Goal: Task Accomplishment & Management: Manage account settings

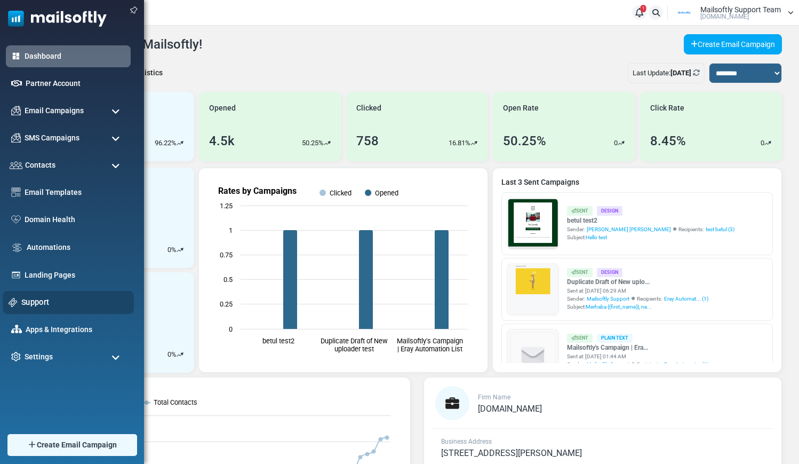
click at [30, 306] on link "Support" at bounding box center [74, 302] width 107 height 12
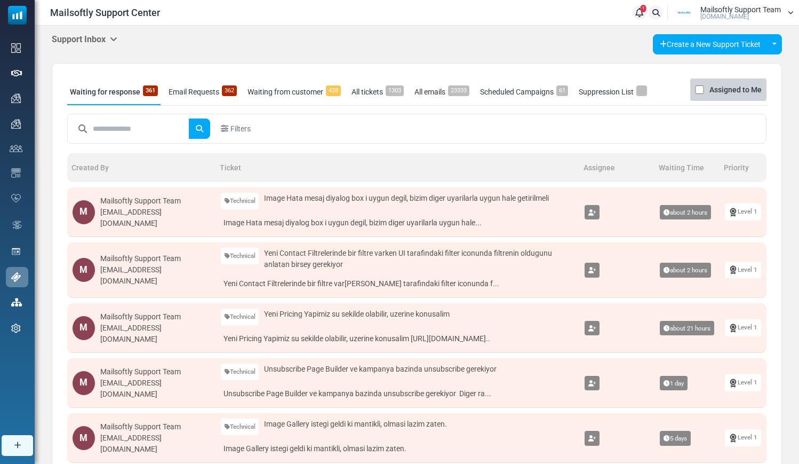
click at [115, 38] on icon at bounding box center [113, 39] width 7 height 9
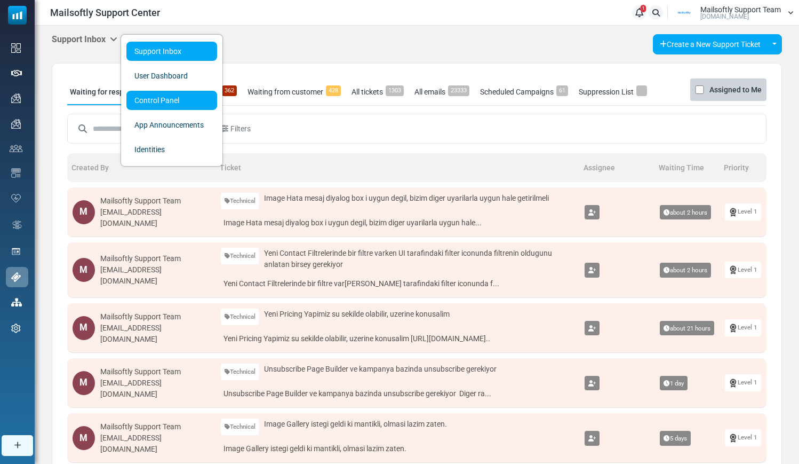
click at [138, 100] on link "Control Panel" at bounding box center [171, 100] width 91 height 19
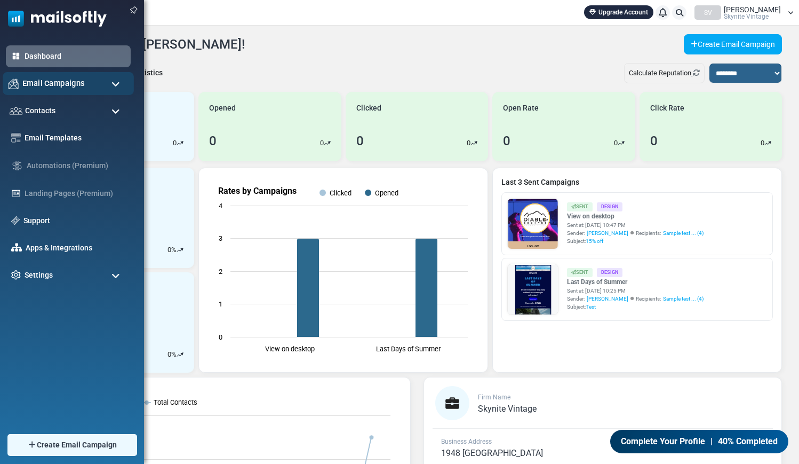
click at [53, 84] on span "Email Campaigns" at bounding box center [53, 83] width 62 height 12
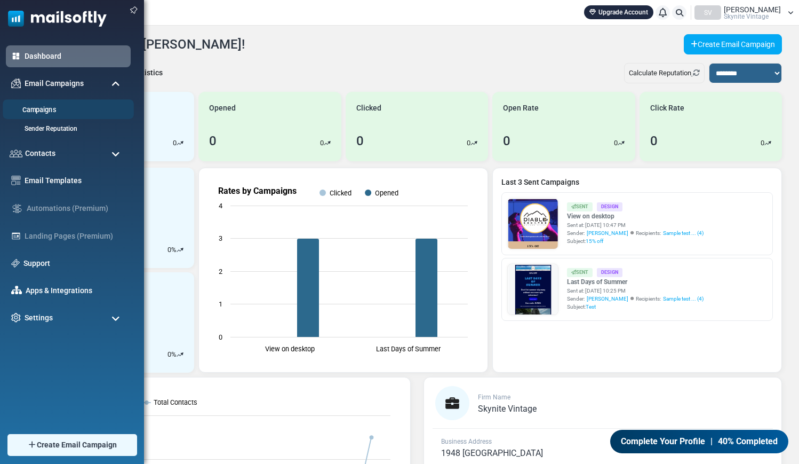
click at [42, 107] on link "Campaigns" at bounding box center [67, 110] width 128 height 10
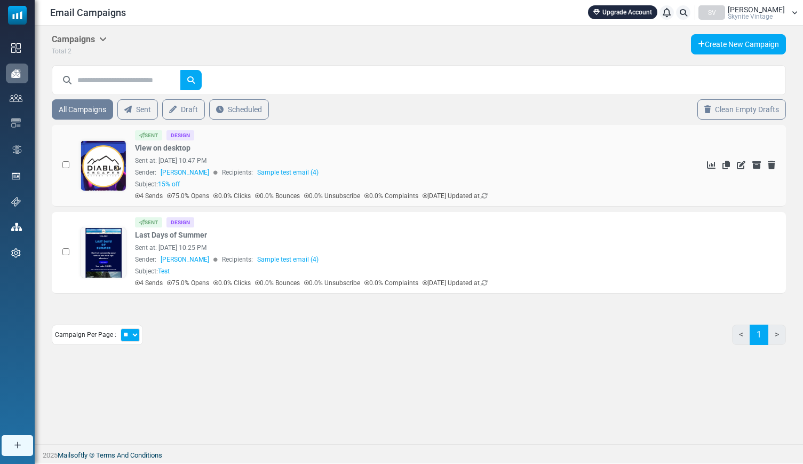
click at [107, 170] on link at bounding box center [104, 195] width 46 height 110
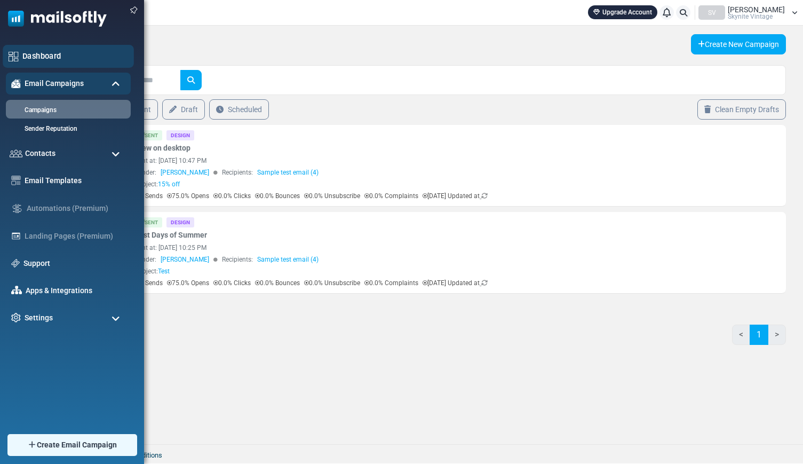
click at [57, 61] on link "Dashboard" at bounding box center [75, 56] width 106 height 12
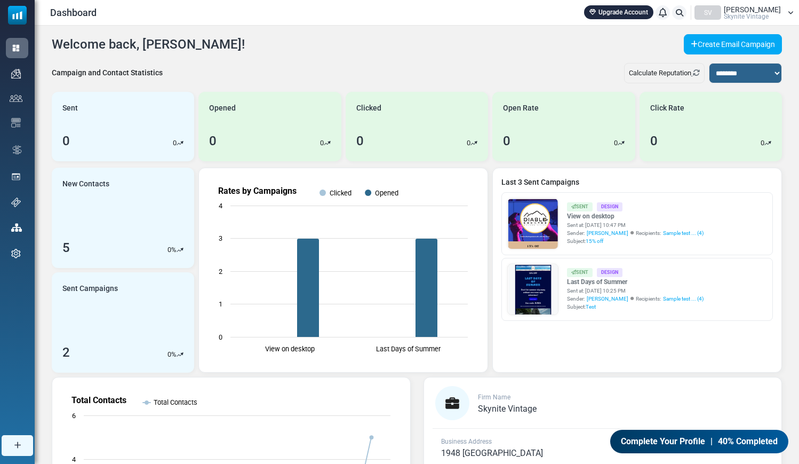
click at [764, 9] on div "Sami Skynite Vintage" at bounding box center [752, 13] width 57 height 14
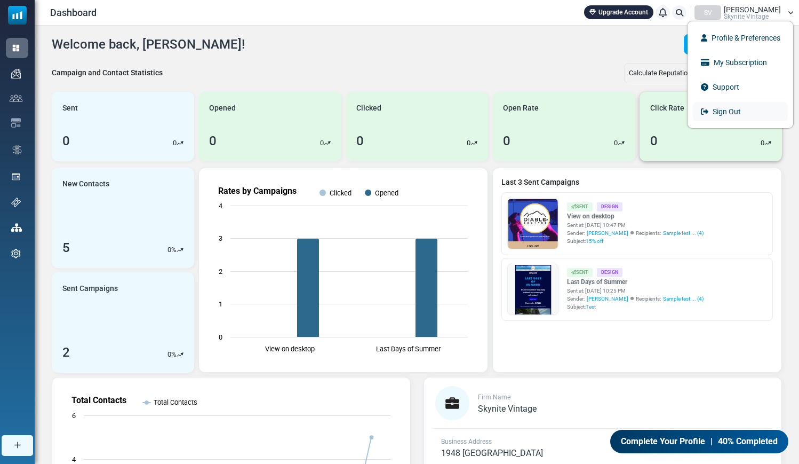
click at [722, 107] on link "Sign Out" at bounding box center [740, 111] width 95 height 19
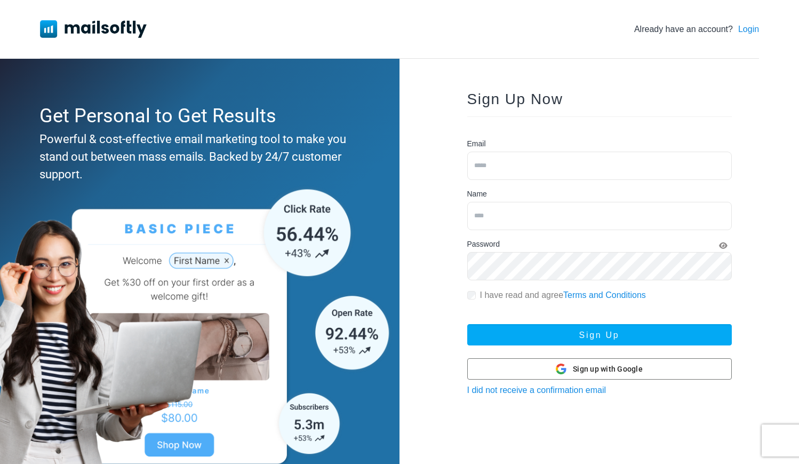
type input "**********"
click at [743, 30] on link "Login" at bounding box center [749, 29] width 21 height 13
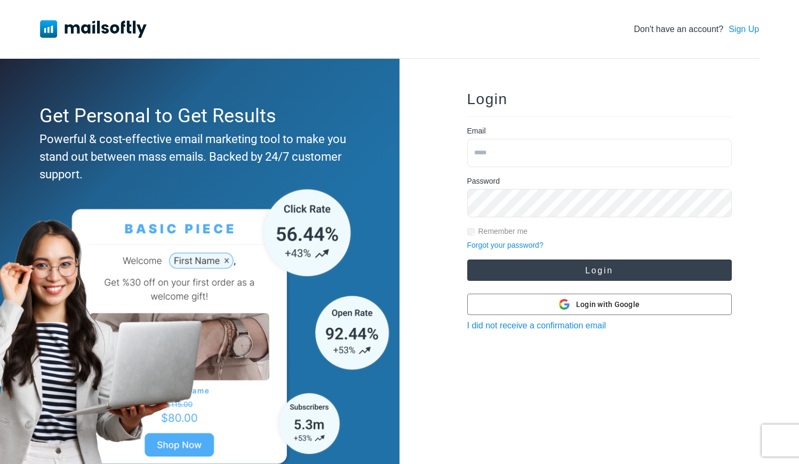
type input "**********"
click at [522, 263] on button "Login" at bounding box center [599, 269] width 265 height 21
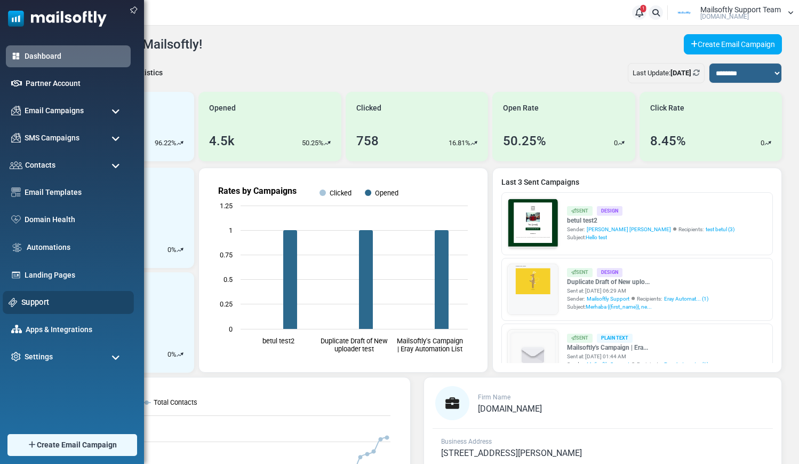
click at [26, 301] on link "Support" at bounding box center [74, 302] width 107 height 12
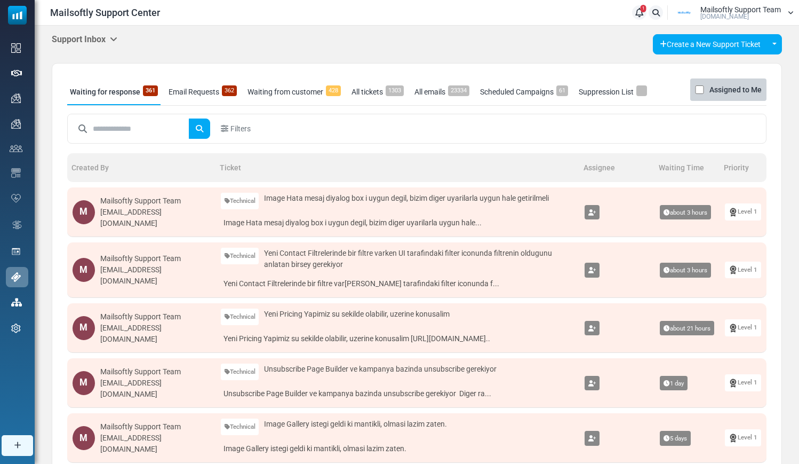
click at [117, 39] on icon at bounding box center [113, 39] width 7 height 9
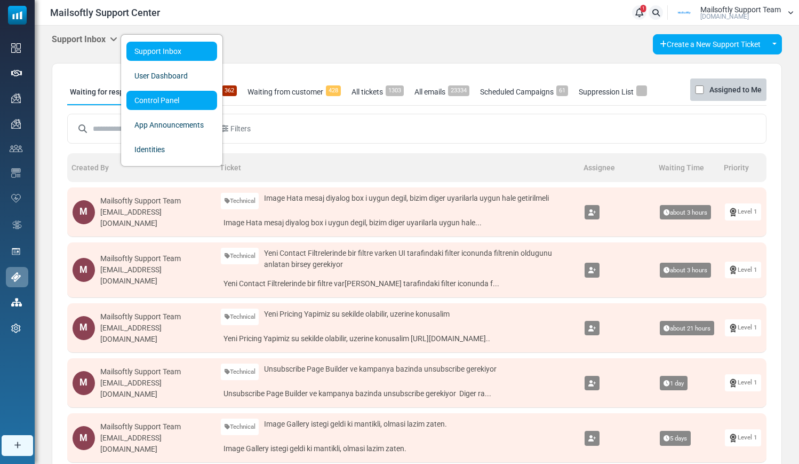
click at [152, 98] on link "Control Panel" at bounding box center [171, 100] width 91 height 19
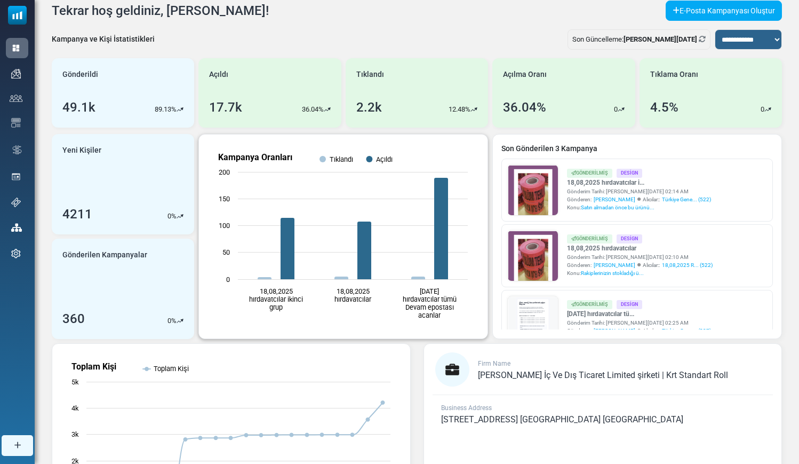
scroll to position [96, 0]
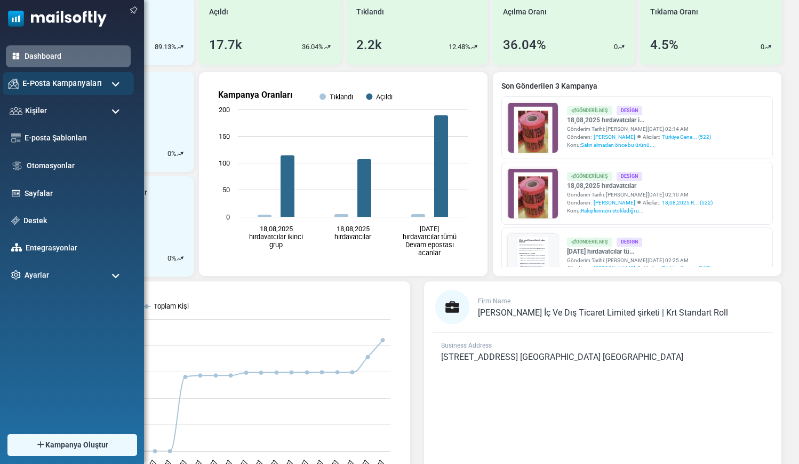
click at [56, 87] on span "E-Posta Kampanyaları" at bounding box center [62, 83] width 80 height 12
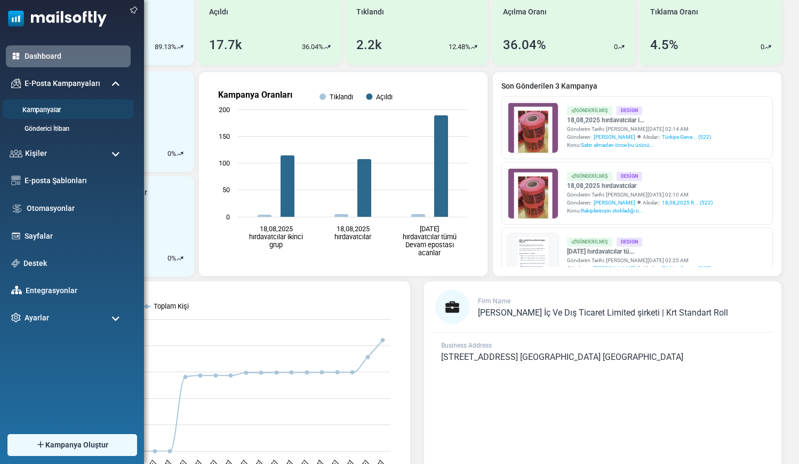
click at [49, 110] on link "Kampanyalar" at bounding box center [67, 110] width 128 height 10
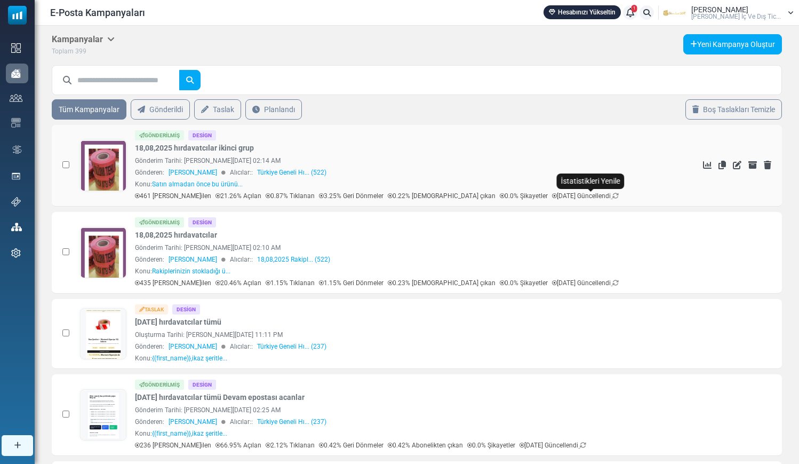
click at [613, 195] on icon at bounding box center [616, 196] width 6 height 6
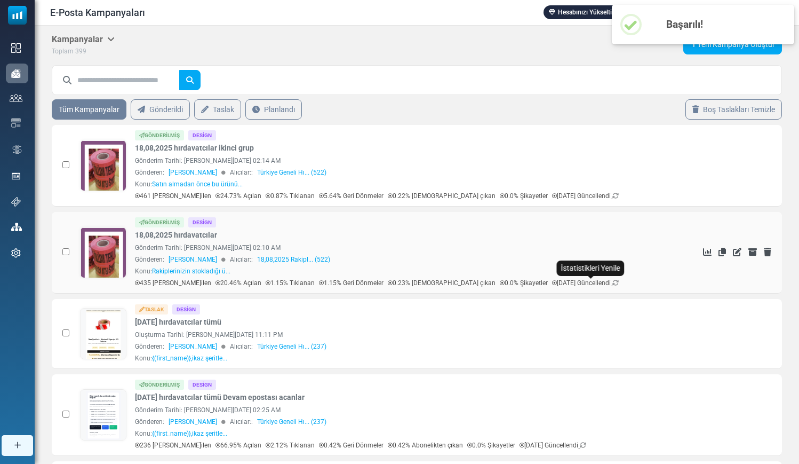
click at [613, 283] on icon at bounding box center [616, 283] width 6 height 6
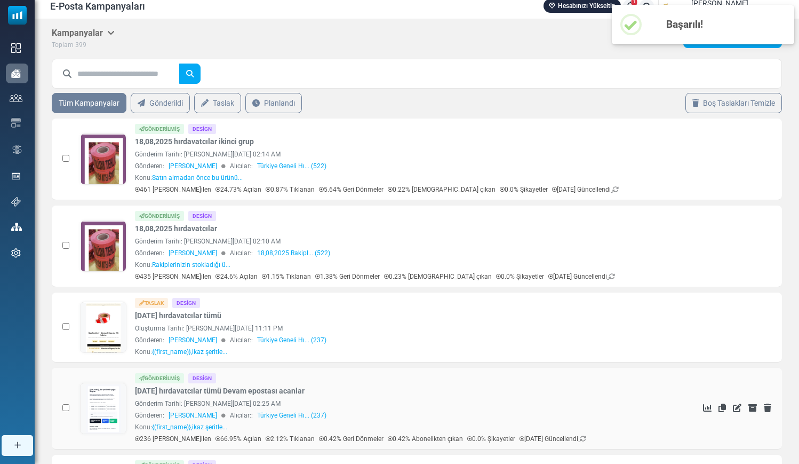
scroll to position [84, 0]
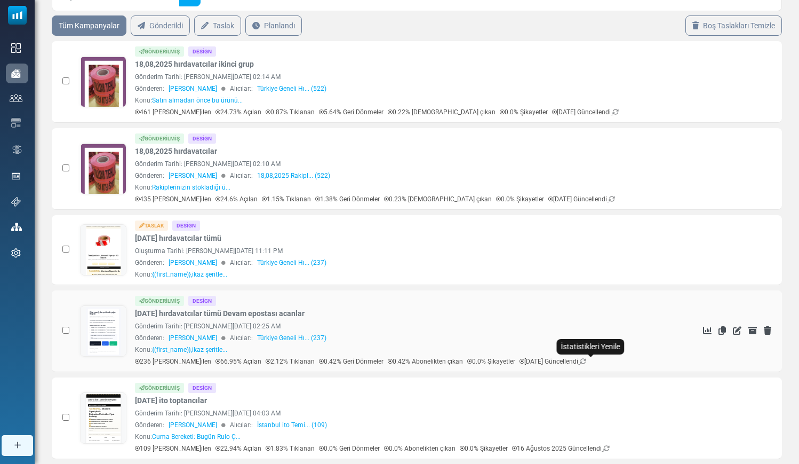
click at [586, 361] on icon at bounding box center [583, 361] width 6 height 6
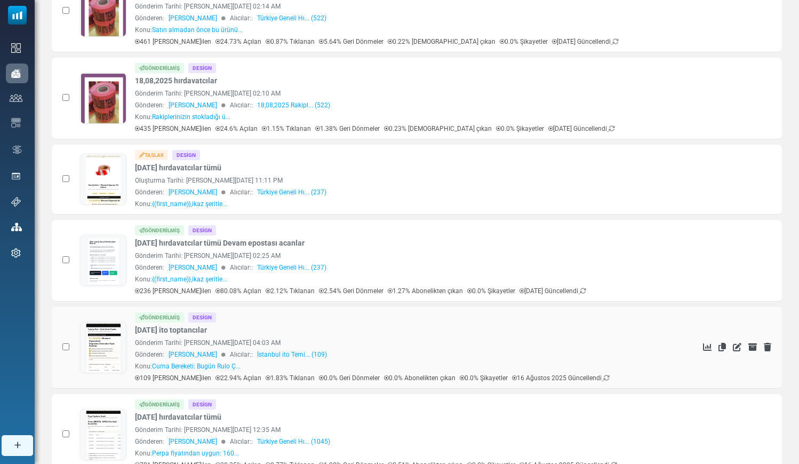
scroll to position [156, 0]
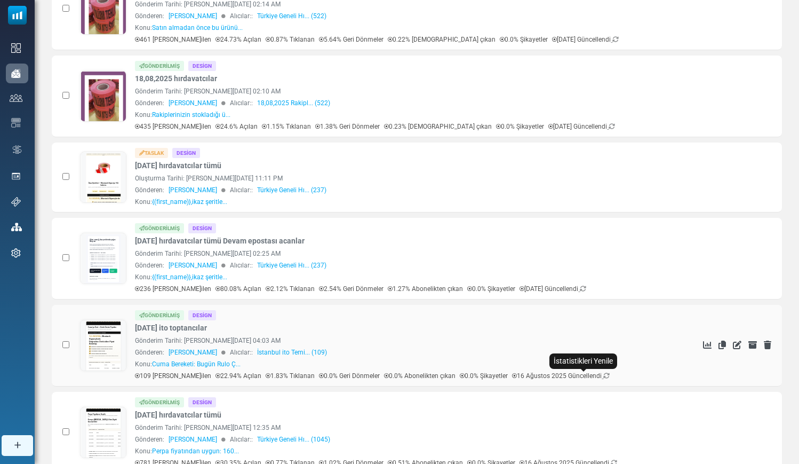
click at [604, 376] on icon at bounding box center [607, 375] width 6 height 6
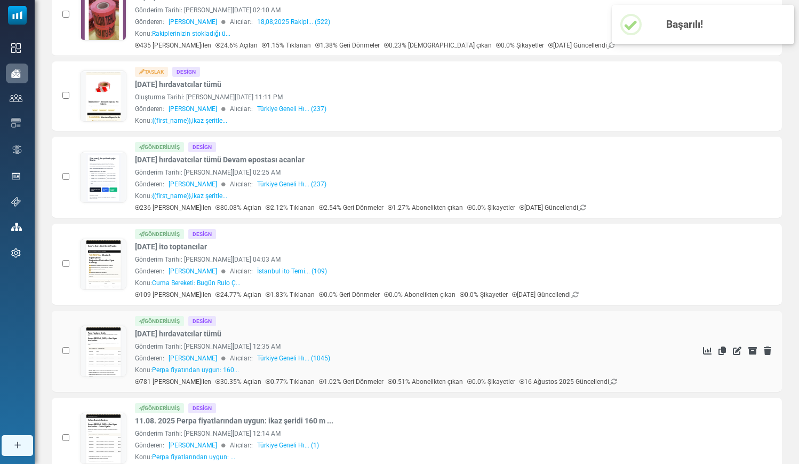
scroll to position [245, 0]
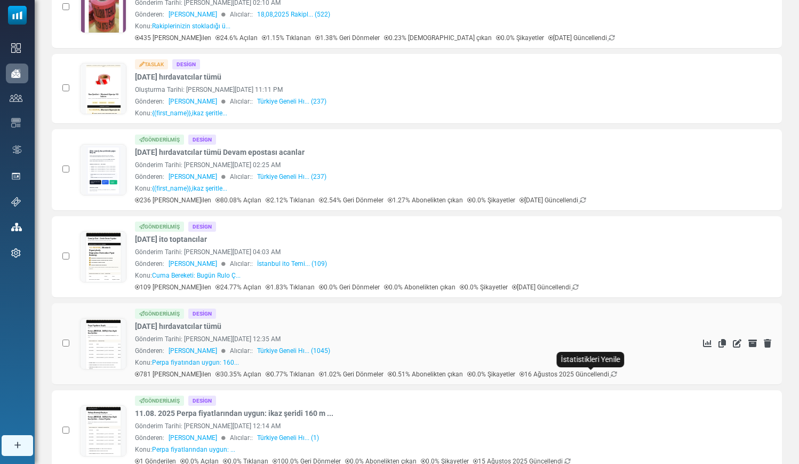
click at [611, 373] on icon at bounding box center [614, 374] width 6 height 6
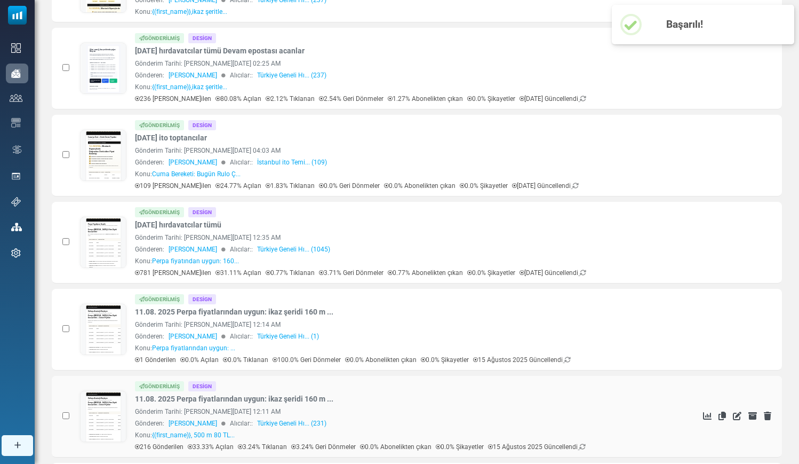
scroll to position [350, 0]
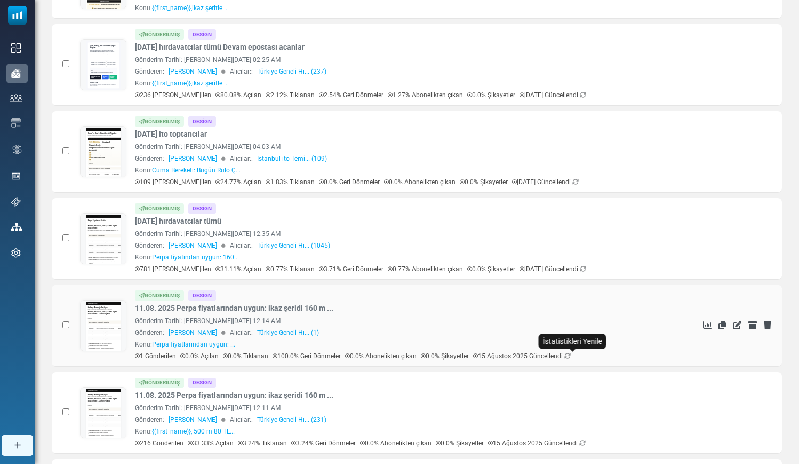
click at [571, 356] on icon at bounding box center [568, 356] width 6 height 6
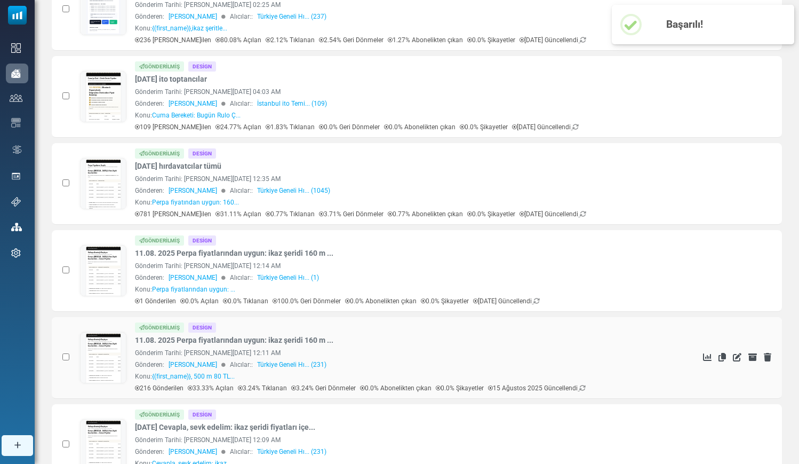
scroll to position [408, 0]
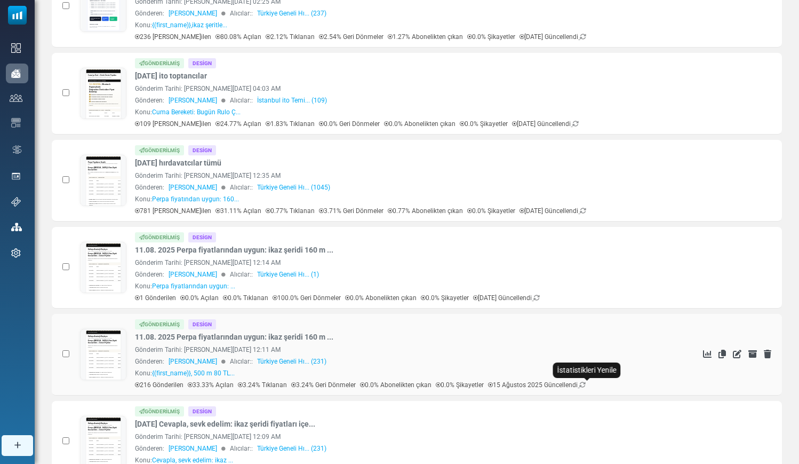
click at [586, 384] on icon at bounding box center [582, 385] width 6 height 6
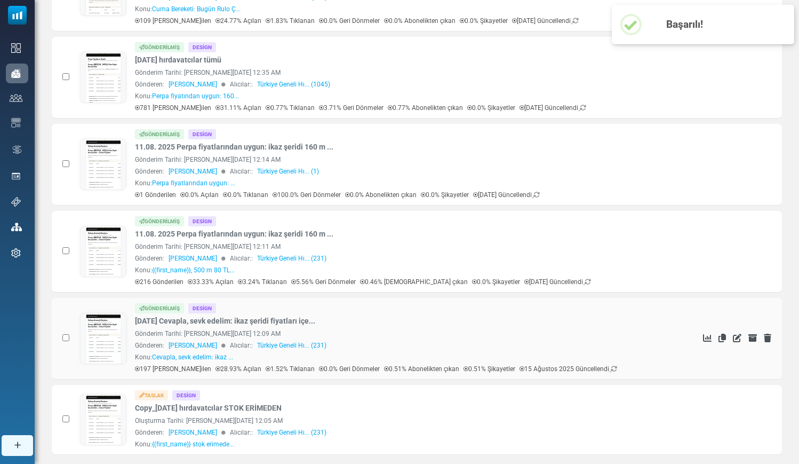
scroll to position [517, 0]
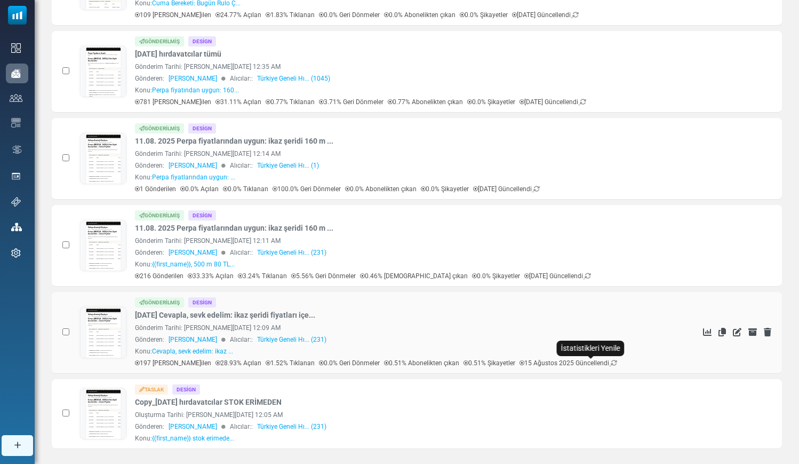
click at [611, 363] on icon at bounding box center [614, 363] width 6 height 6
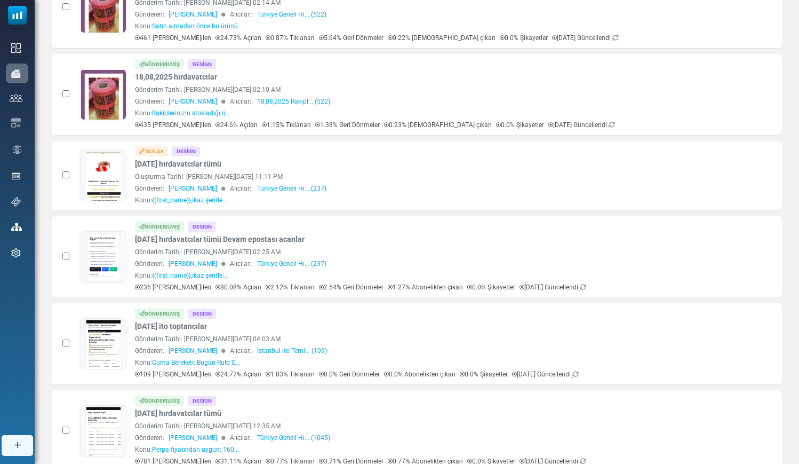
scroll to position [0, 0]
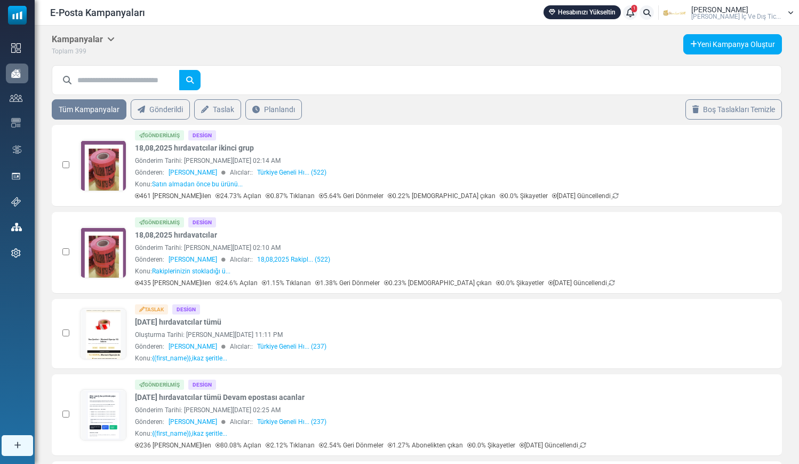
click at [741, 9] on span "Yusuf Kenan Kurt" at bounding box center [720, 9] width 57 height 7
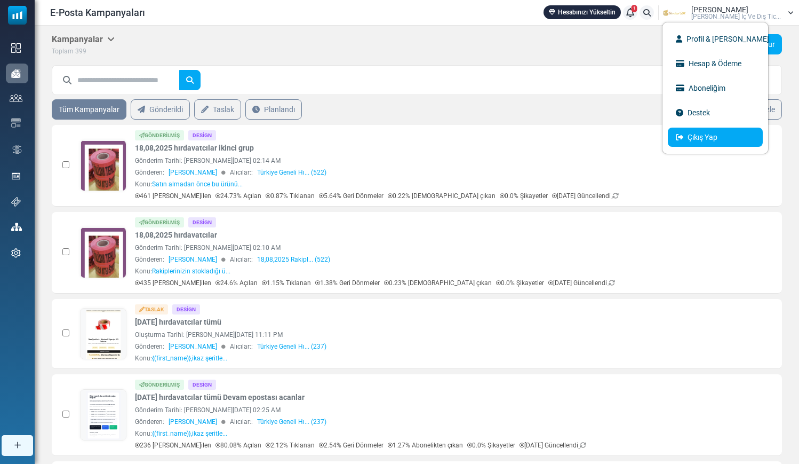
click at [716, 138] on link "Çıkış Yap" at bounding box center [715, 137] width 95 height 19
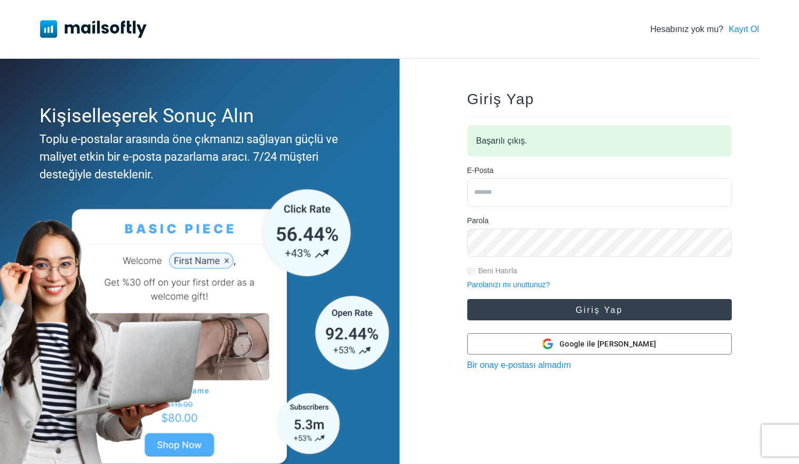
type input "**********"
click at [600, 314] on button "Giriş Yap" at bounding box center [599, 309] width 265 height 21
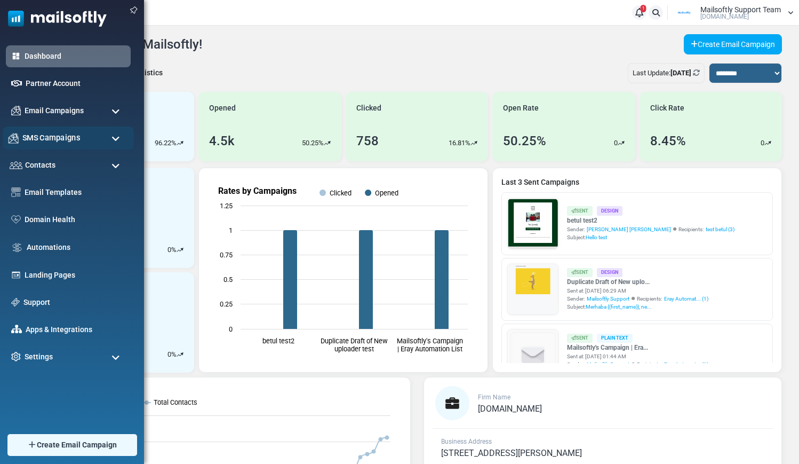
click at [42, 144] on span "SMS Campaigns" at bounding box center [51, 138] width 58 height 12
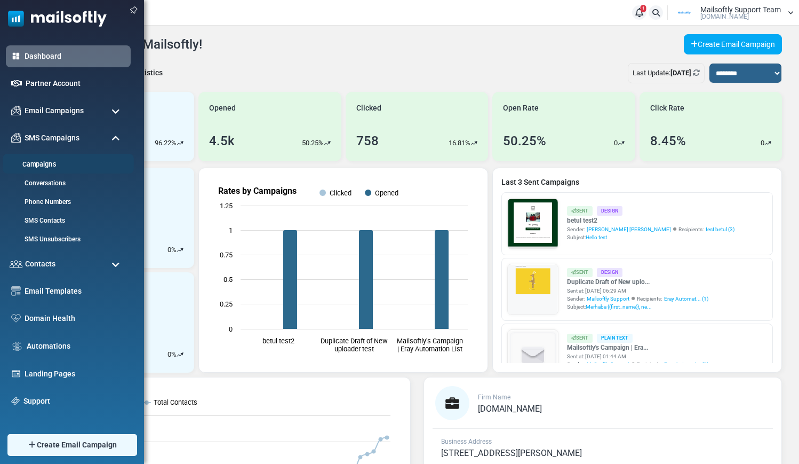
click at [41, 162] on link "Campaigns" at bounding box center [67, 165] width 128 height 10
